Goal: Task Accomplishment & Management: Manage account settings

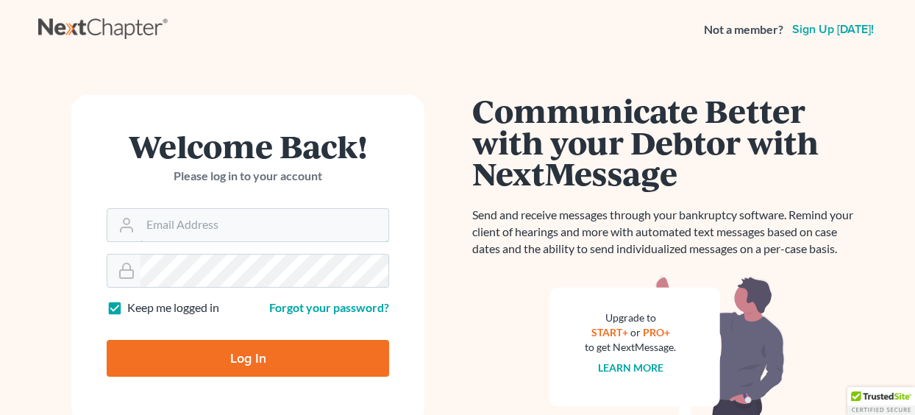
type input "[EMAIL_ADDRESS][DOMAIN_NAME]"
click at [243, 358] on input "Log In" at bounding box center [248, 358] width 283 height 37
type input "Thinking..."
